Goal: Task Accomplishment & Management: Use online tool/utility

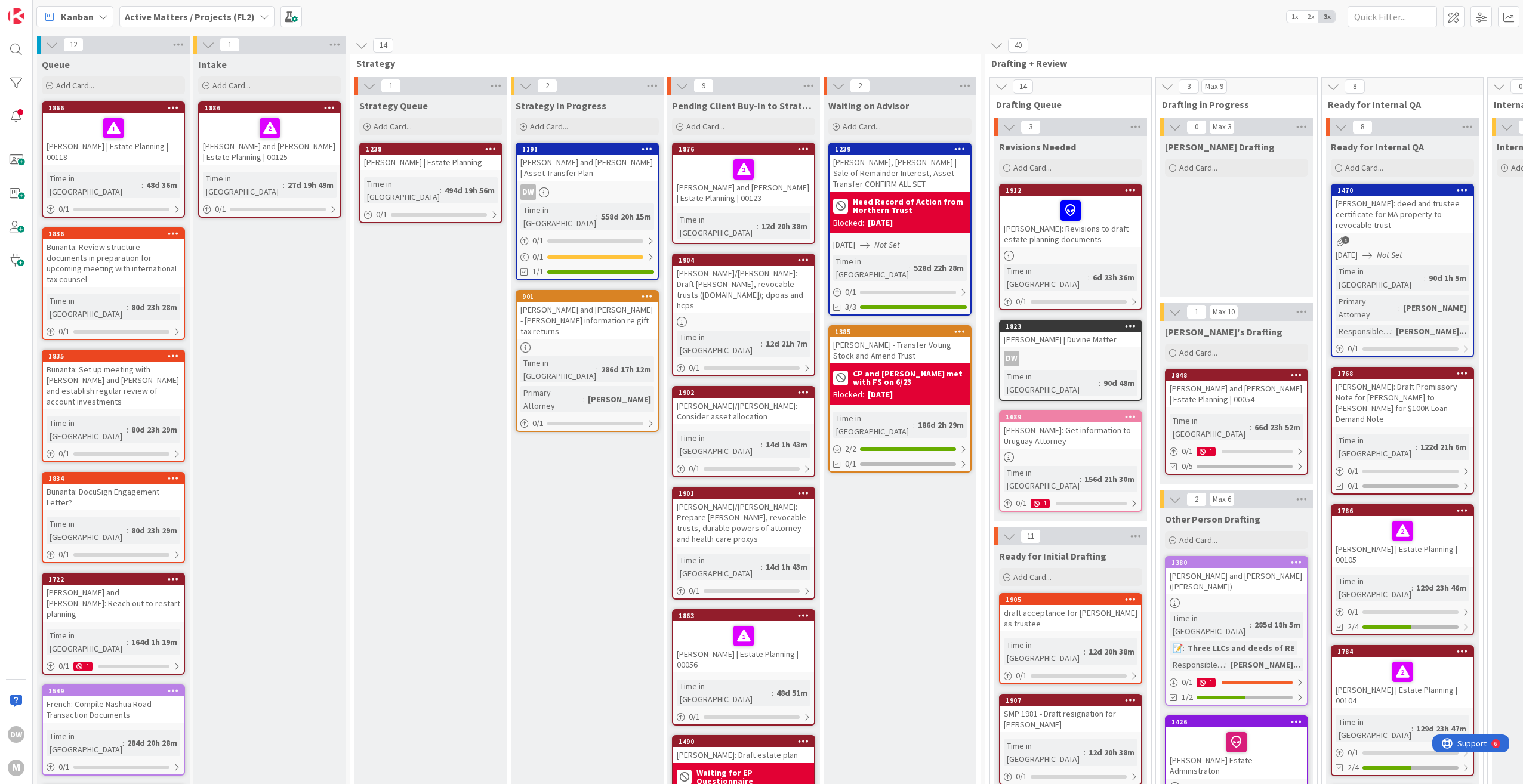
scroll to position [59, 0]
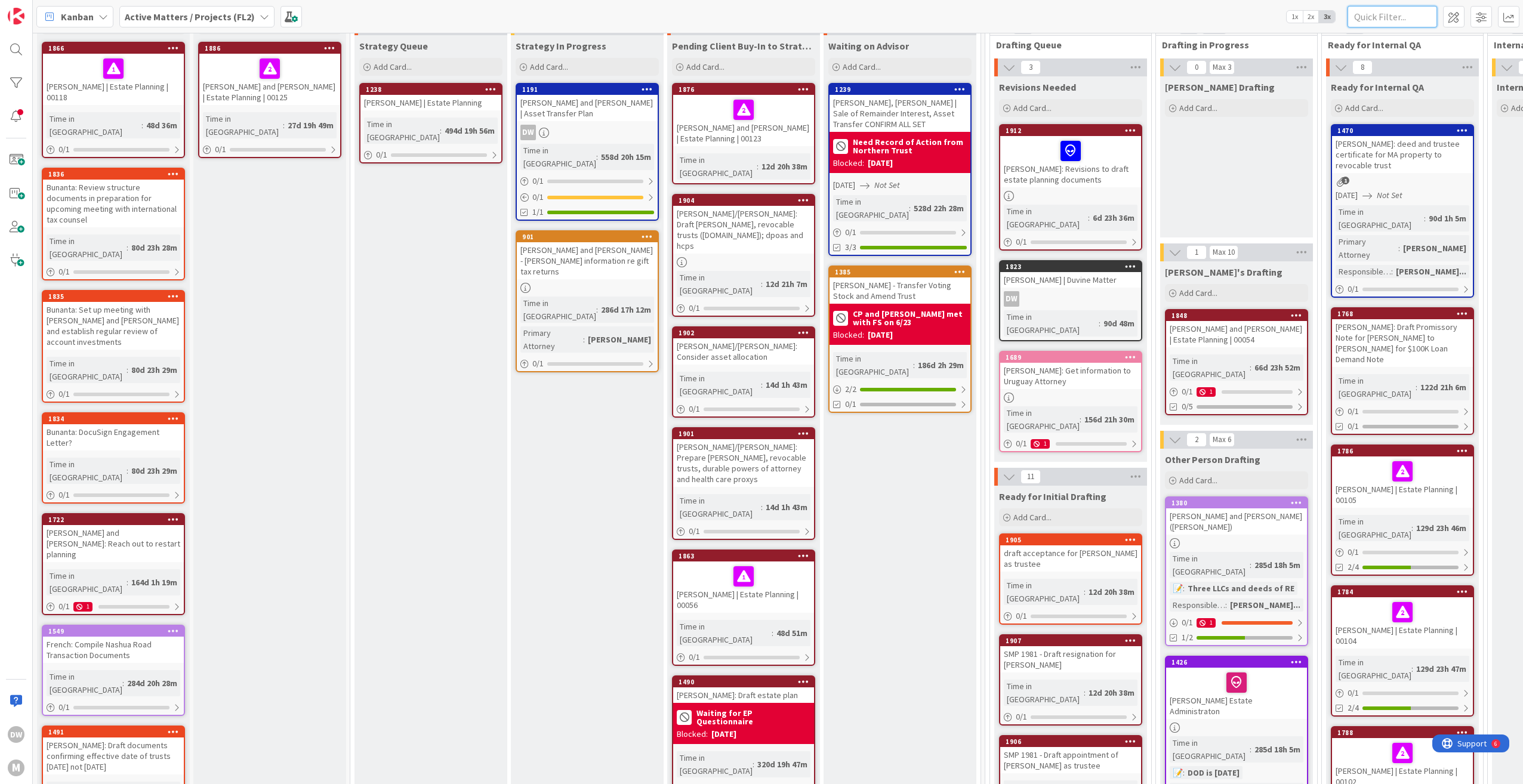
click at [1390, 20] on input "text" at bounding box center [1392, 16] width 89 height 21
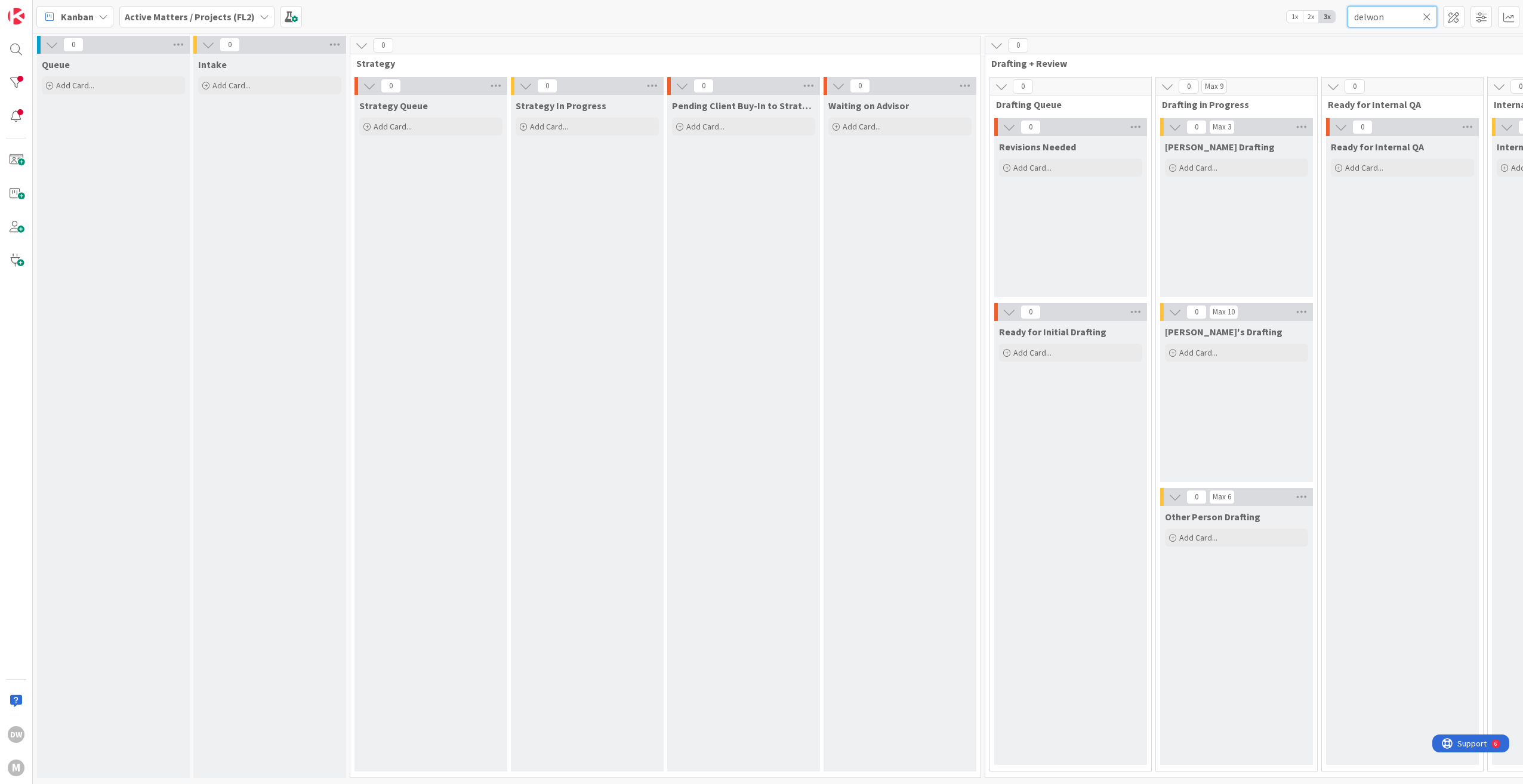
scroll to position [3, 0]
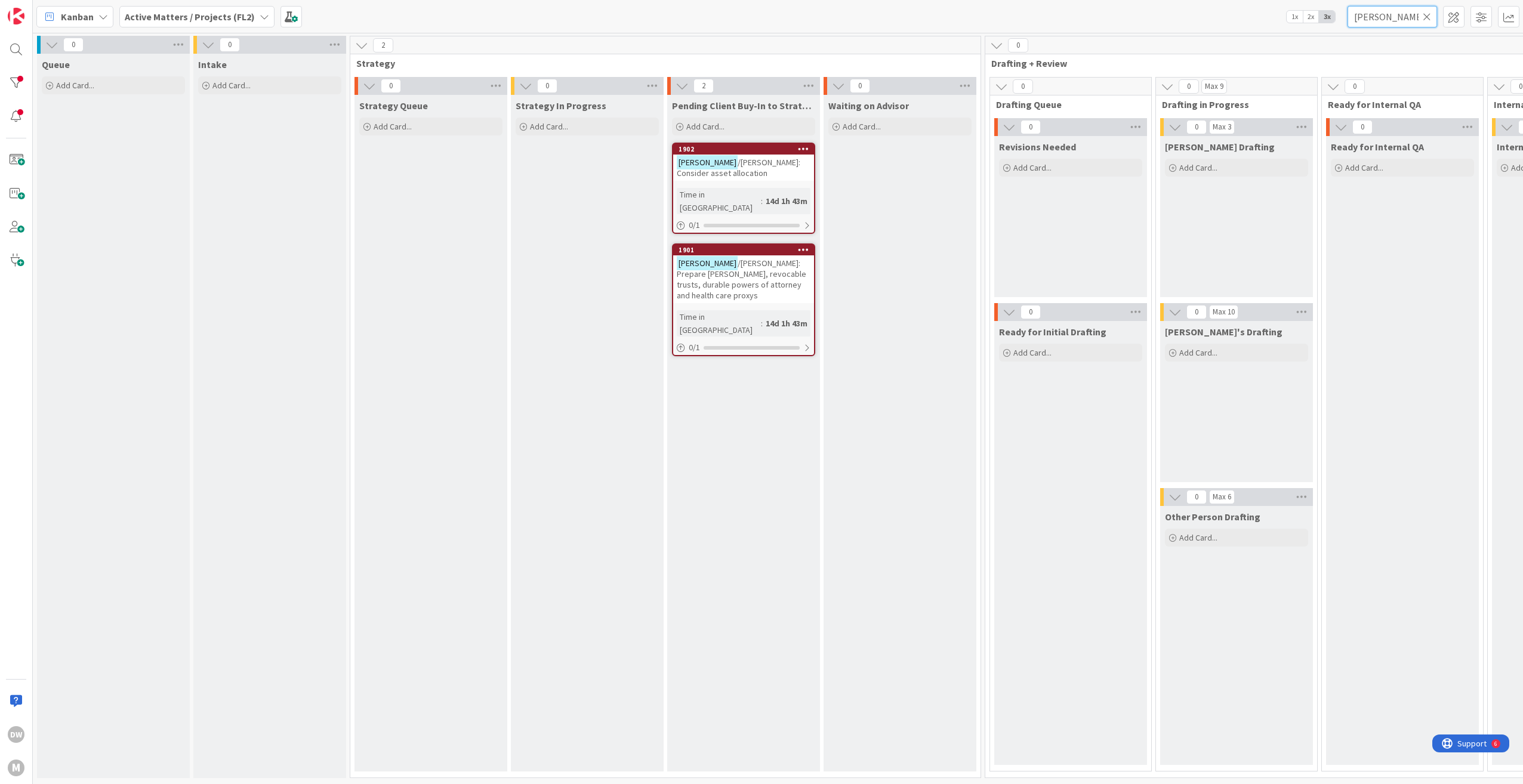
type input "[PERSON_NAME]"
click at [752, 166] on div "[PERSON_NAME] /[PERSON_NAME]: Consider asset allocation" at bounding box center [743, 168] width 141 height 26
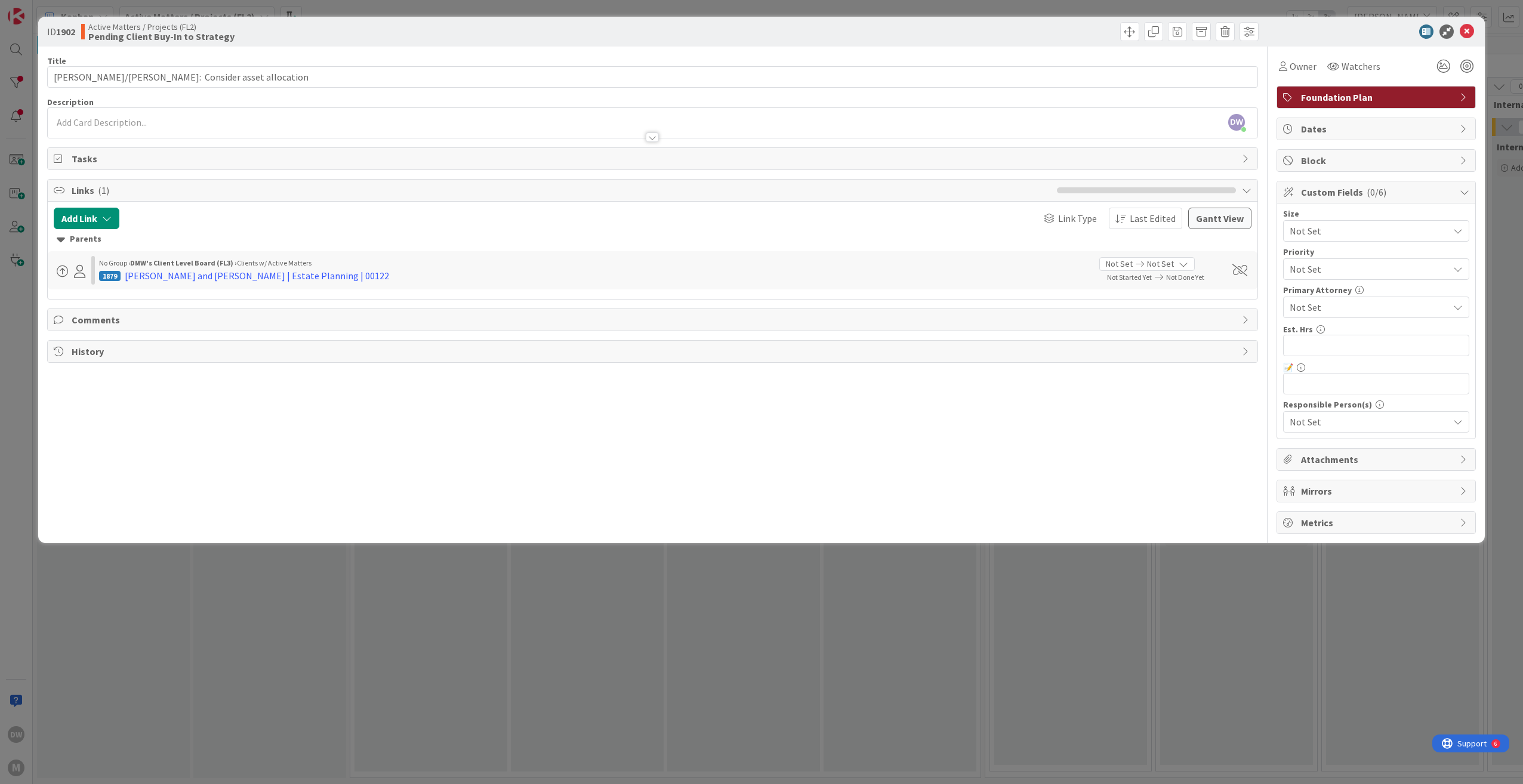
click at [68, 311] on div "Comments" at bounding box center [652, 320] width 1210 height 21
click at [98, 344] on button "Add Comment" at bounding box center [92, 347] width 77 height 21
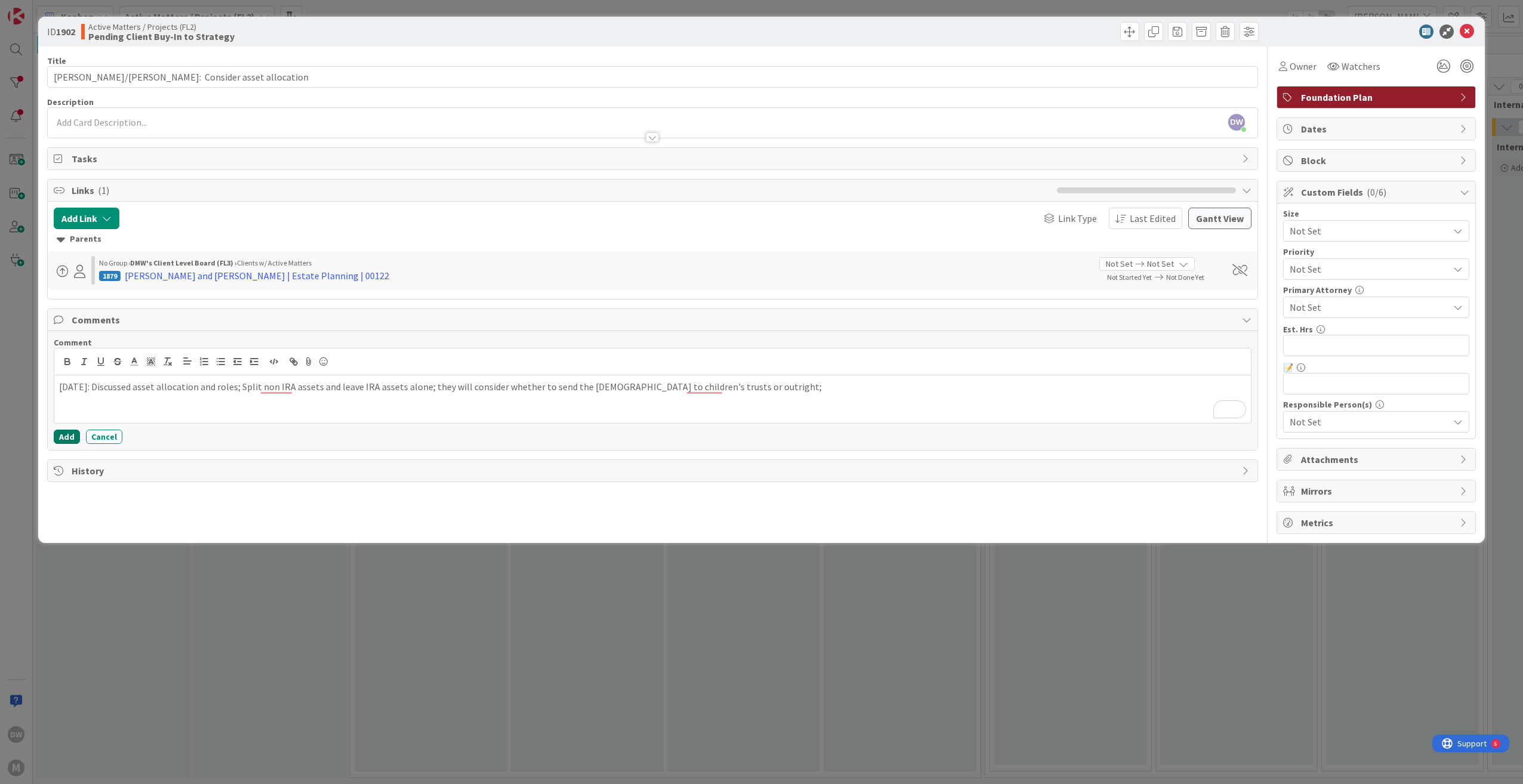
drag, startPoint x: 63, startPoint y: 433, endPoint x: 74, endPoint y: 432, distance: 11.0
click at [65, 433] on button "Add" at bounding box center [67, 437] width 26 height 15
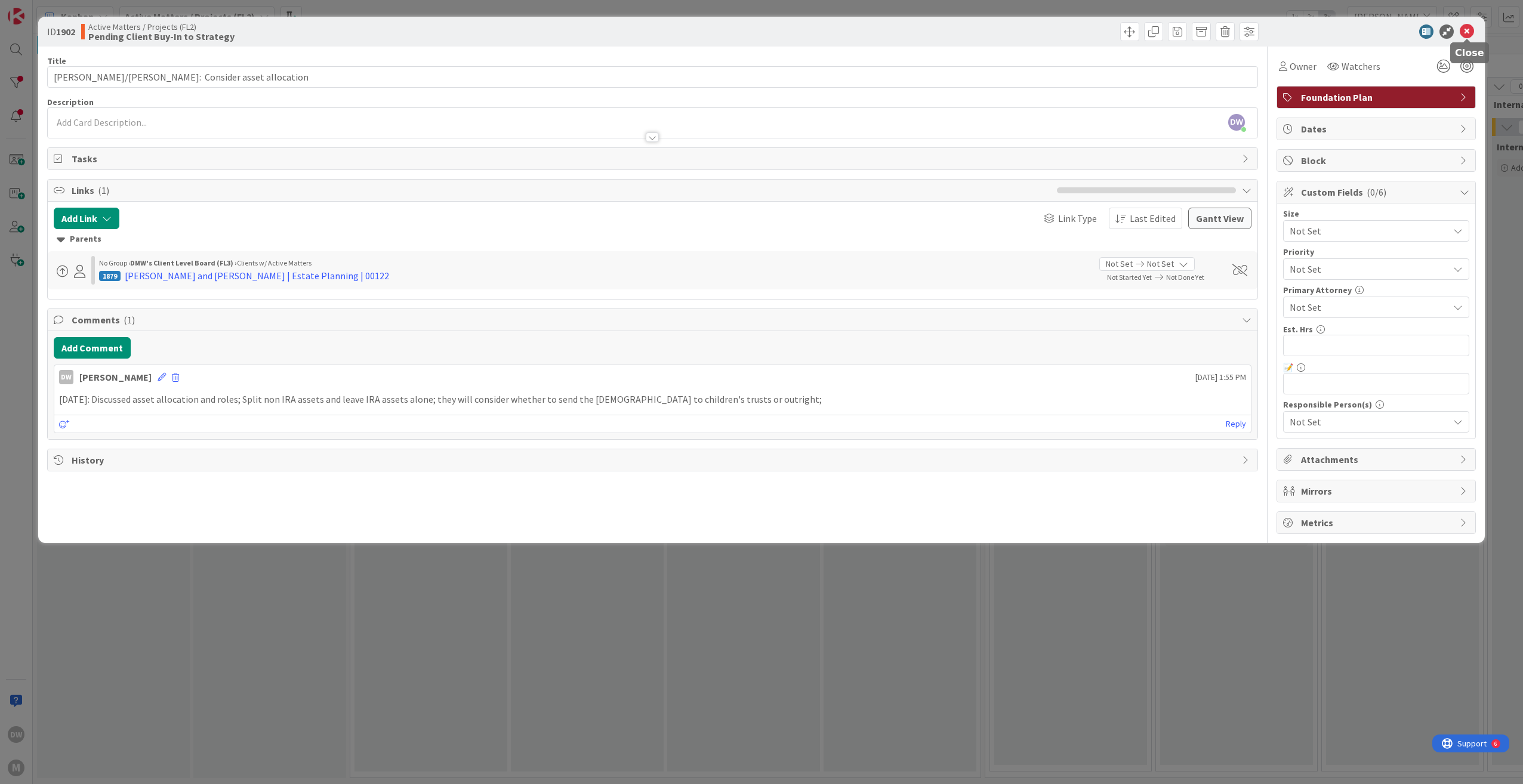
click at [1471, 33] on icon at bounding box center [1467, 32] width 15 height 15
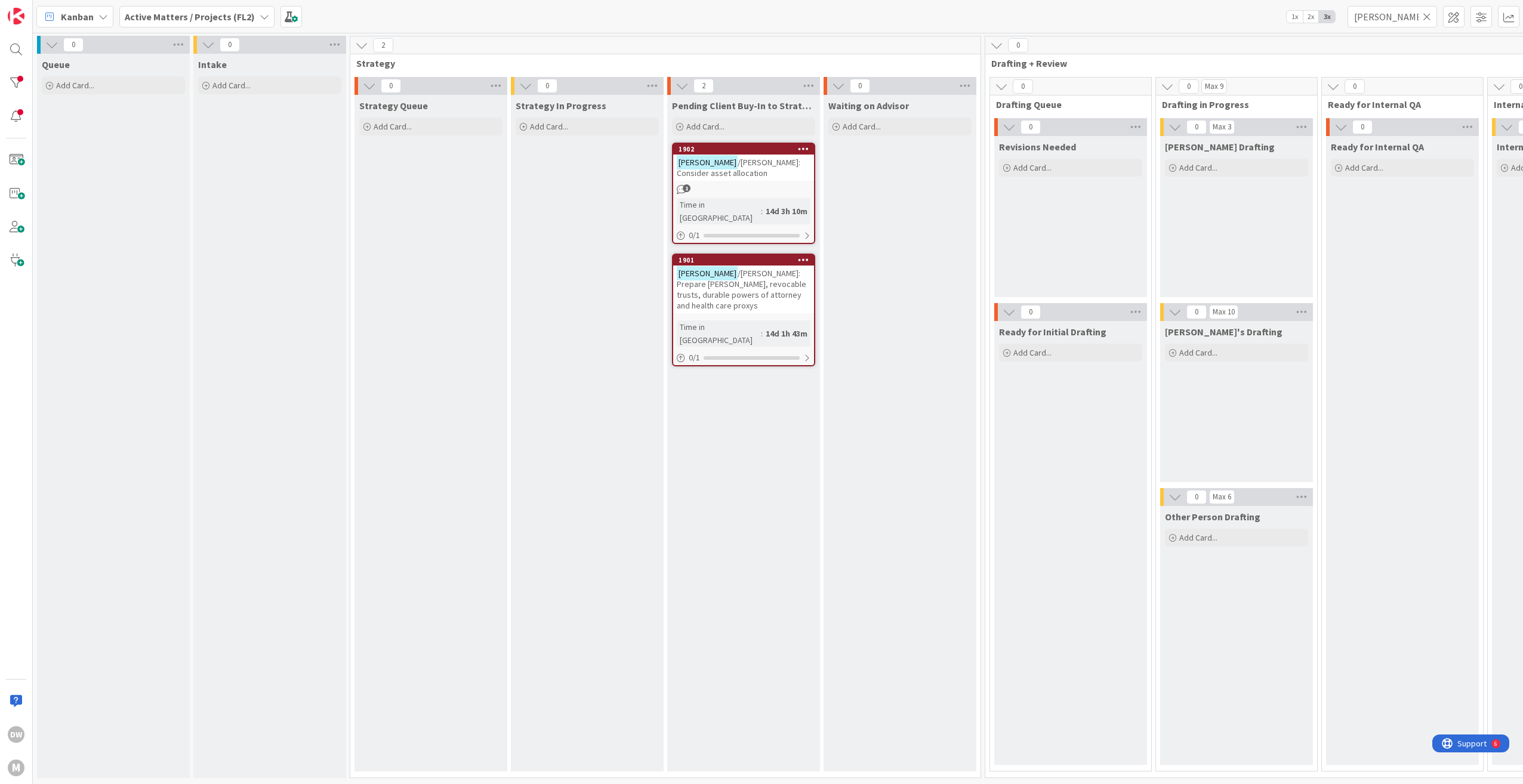
click at [743, 268] on span "/[PERSON_NAME]: Prepare [PERSON_NAME], revocable trusts, durable powers of atto…" at bounding box center [741, 289] width 129 height 43
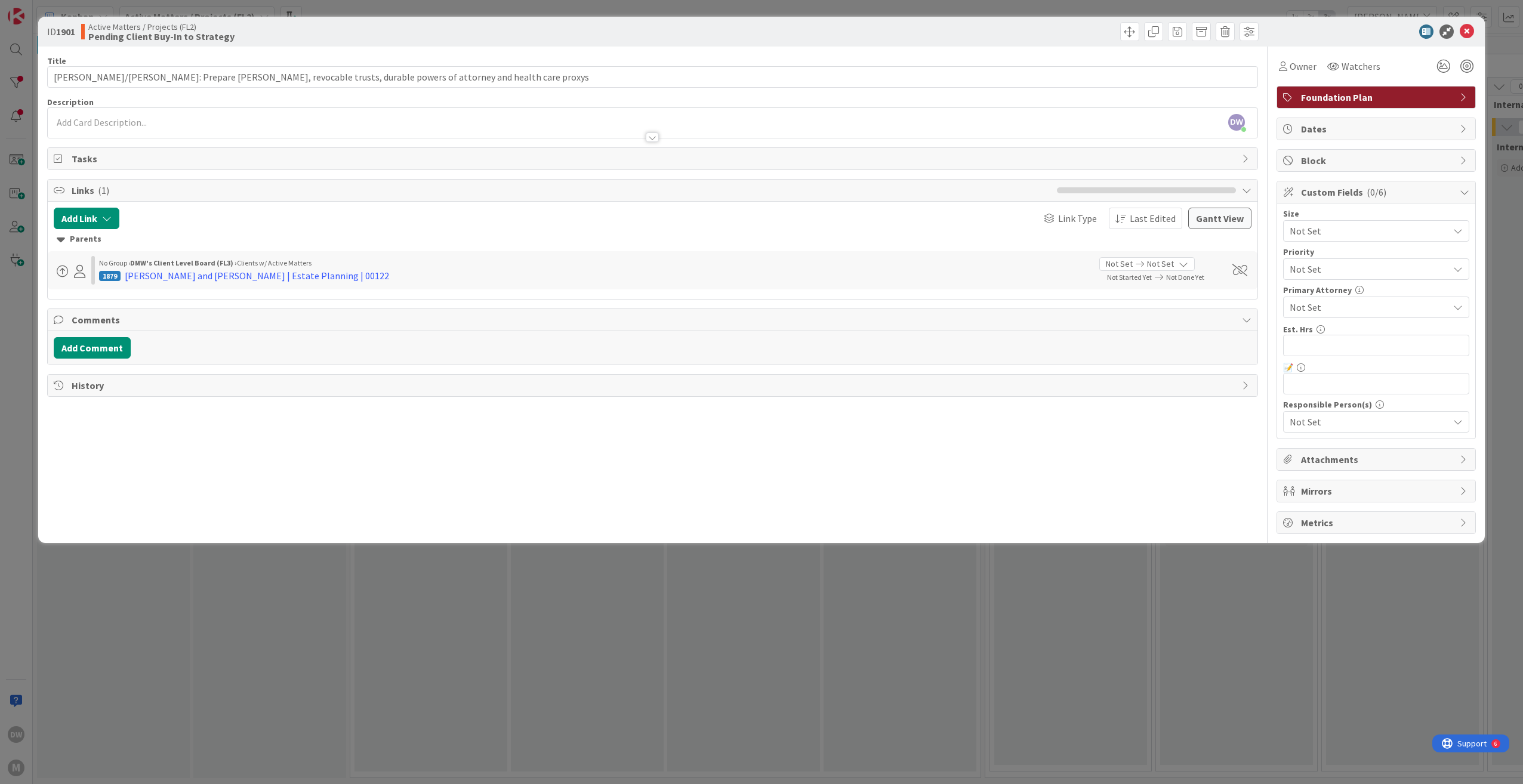
click at [1310, 160] on span "Block" at bounding box center [1377, 161] width 153 height 15
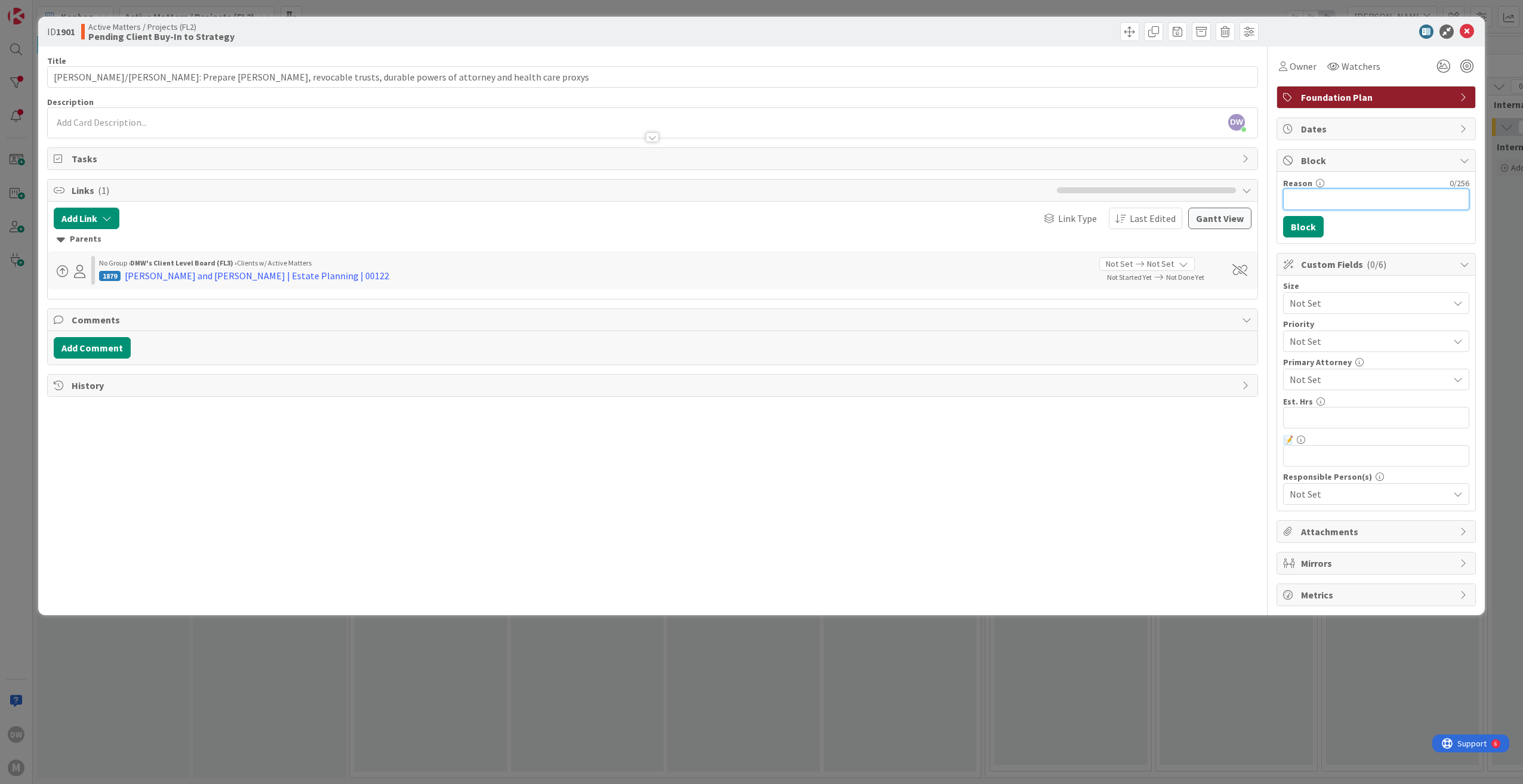
click at [1298, 203] on input "Reason" at bounding box center [1376, 199] width 186 height 21
type input "Waiting for names persons for roles"
click at [1295, 229] on button "Block" at bounding box center [1303, 227] width 41 height 21
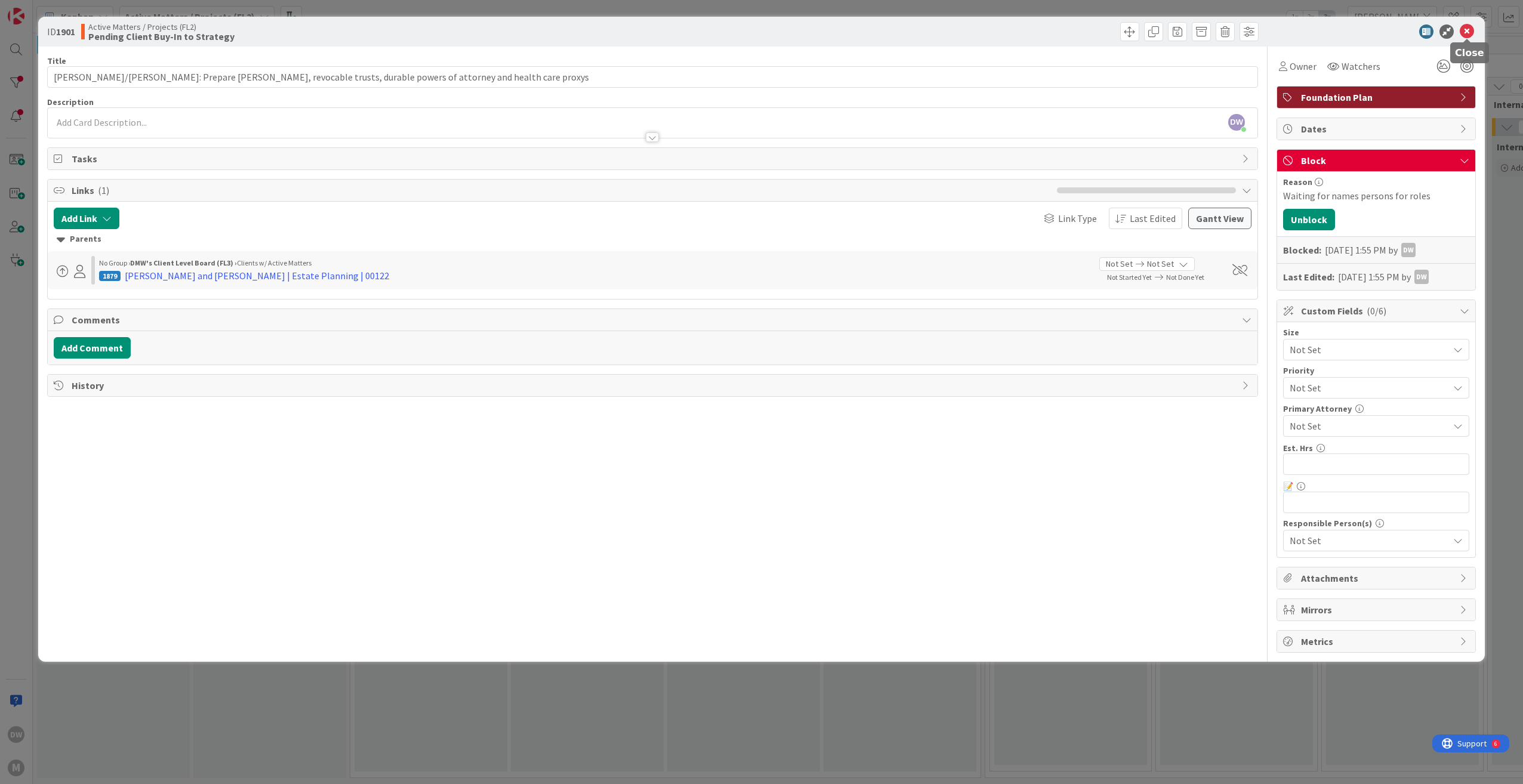
click at [1473, 33] on icon at bounding box center [1467, 32] width 15 height 15
